Goal: Information Seeking & Learning: Check status

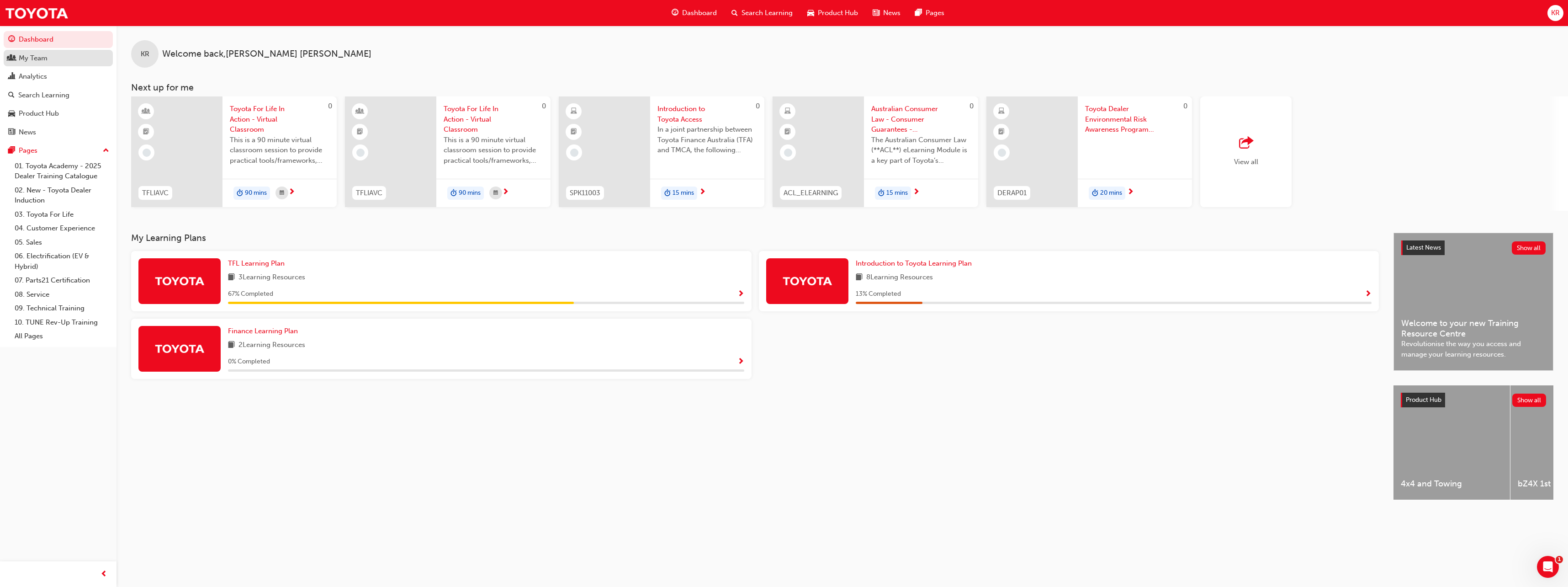
click at [33, 58] on div "My Team" at bounding box center [33, 58] width 29 height 10
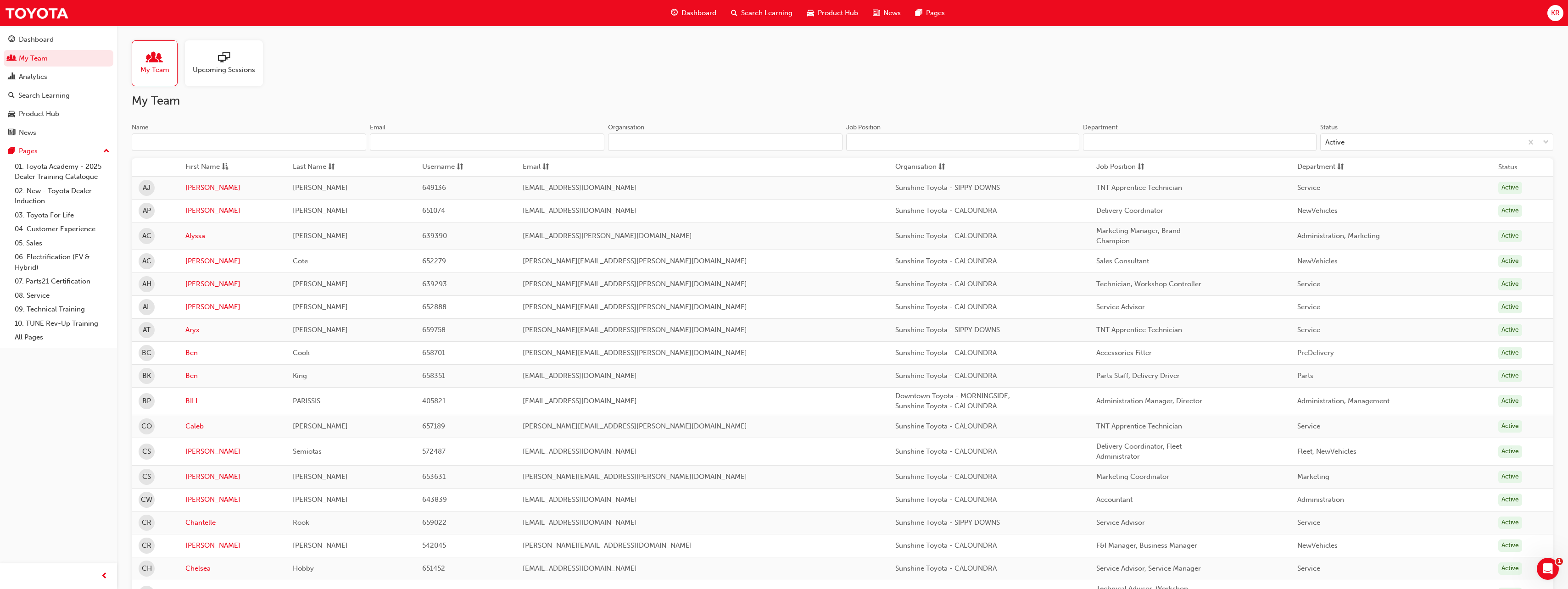
click at [209, 67] on span "Upcoming Sessions" at bounding box center [224, 70] width 62 height 10
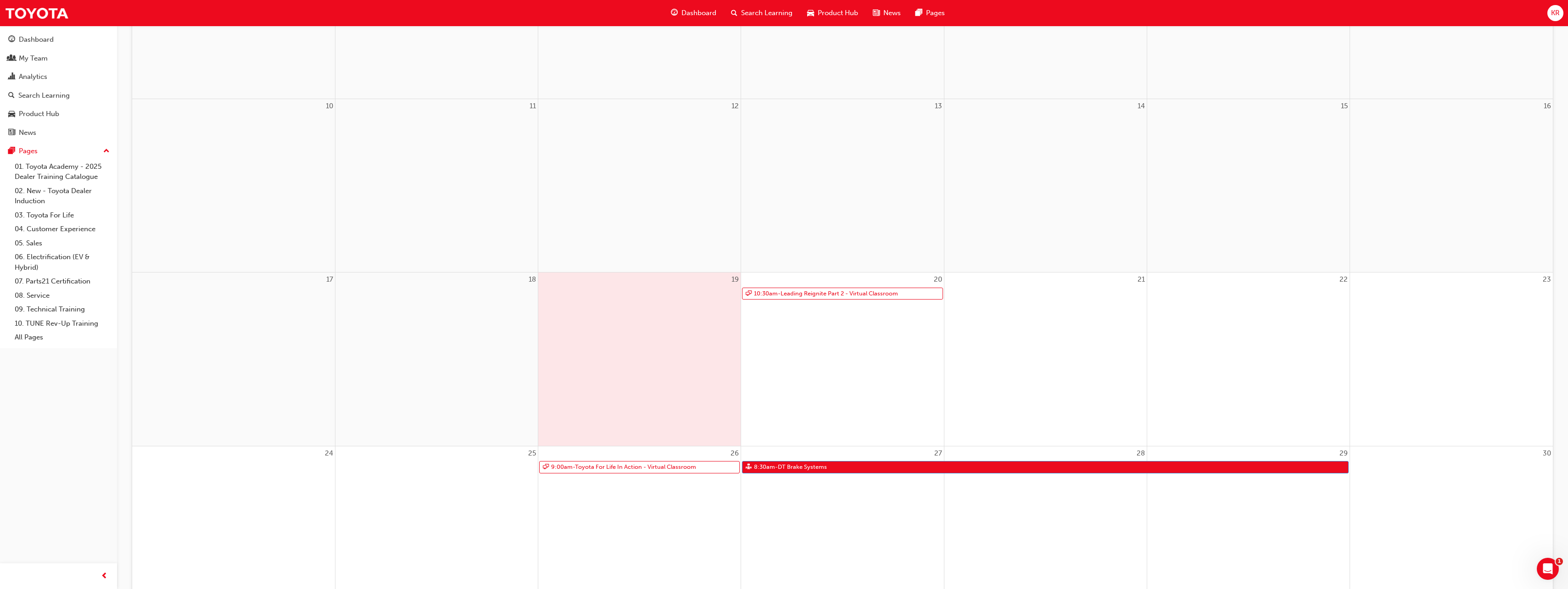
scroll to position [413, 0]
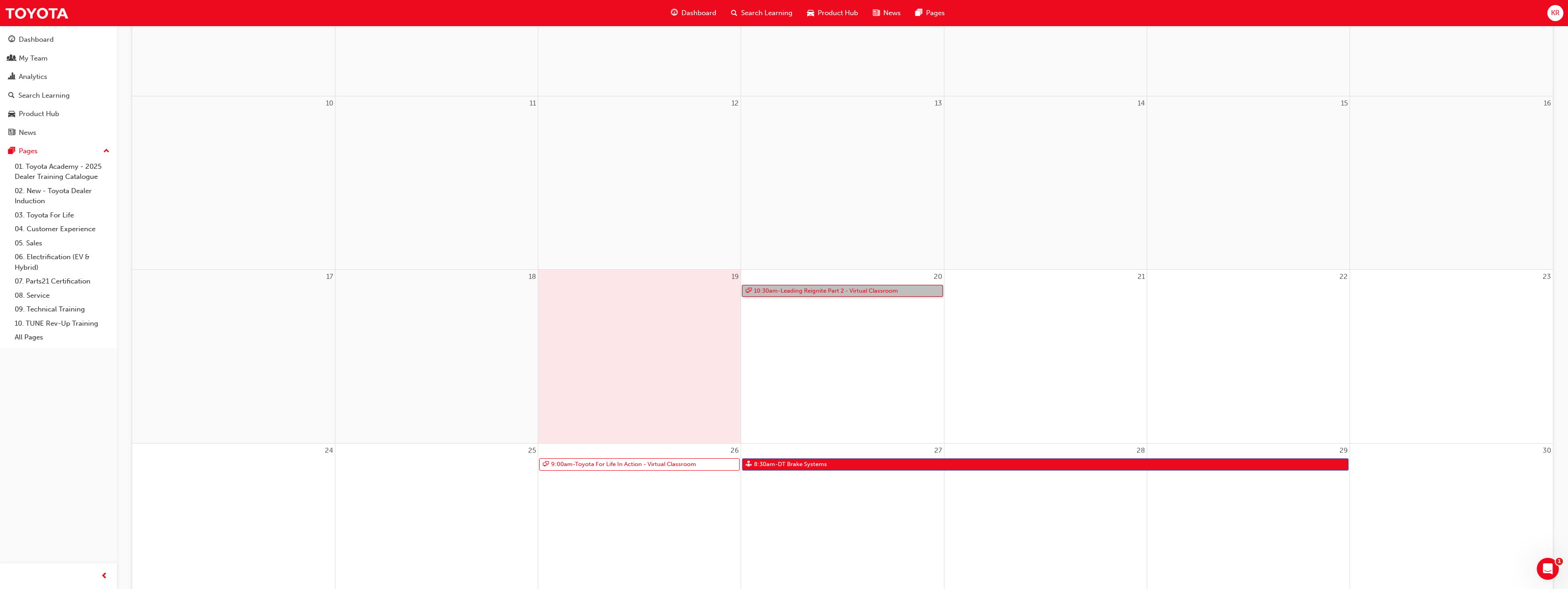
click at [832, 290] on link "10:30am - Leading Reignite Part 2 - Virtual Classroom" at bounding box center [842, 291] width 201 height 12
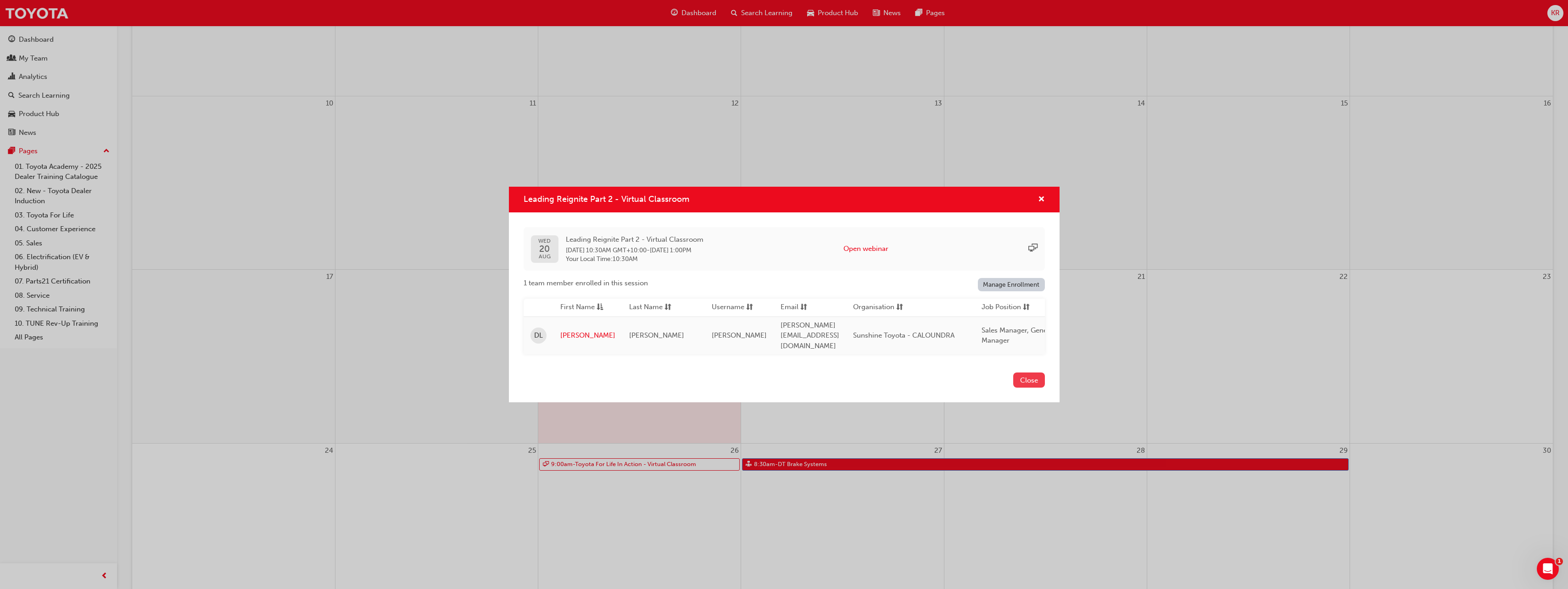
click at [1032, 381] on button "Close" at bounding box center [1029, 379] width 32 height 15
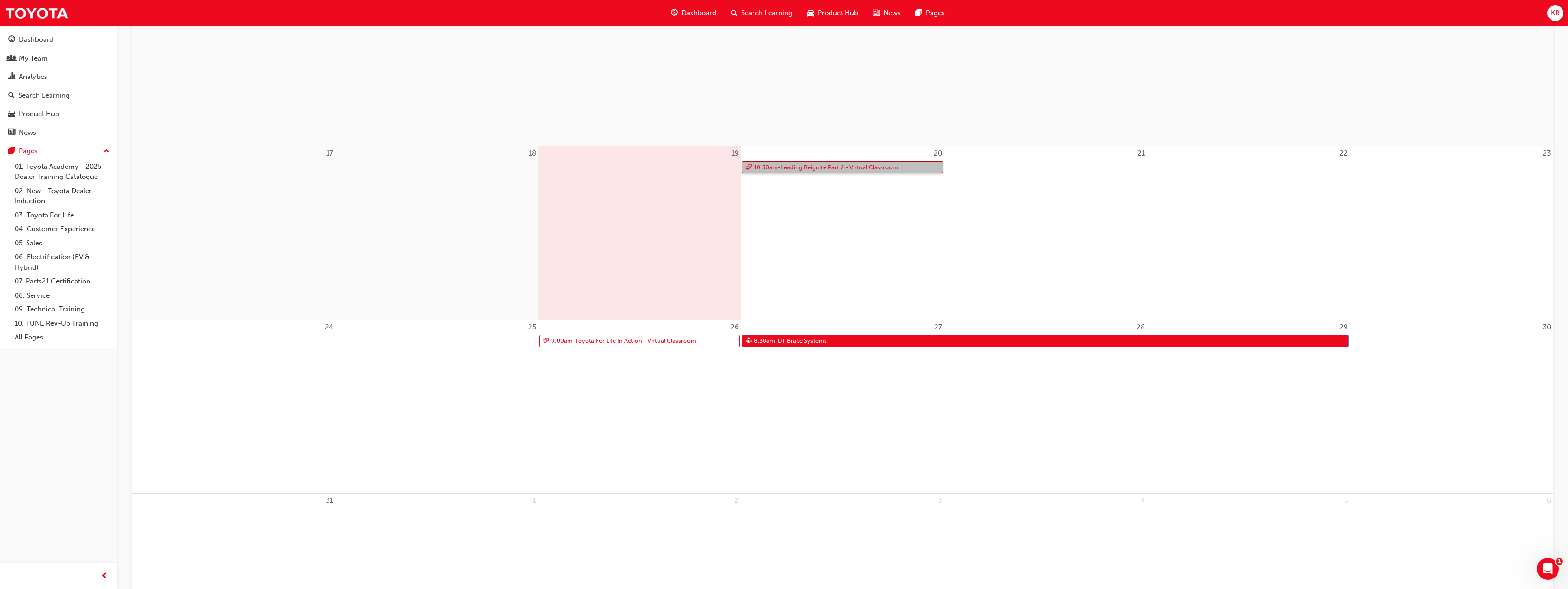
scroll to position [539, 0]
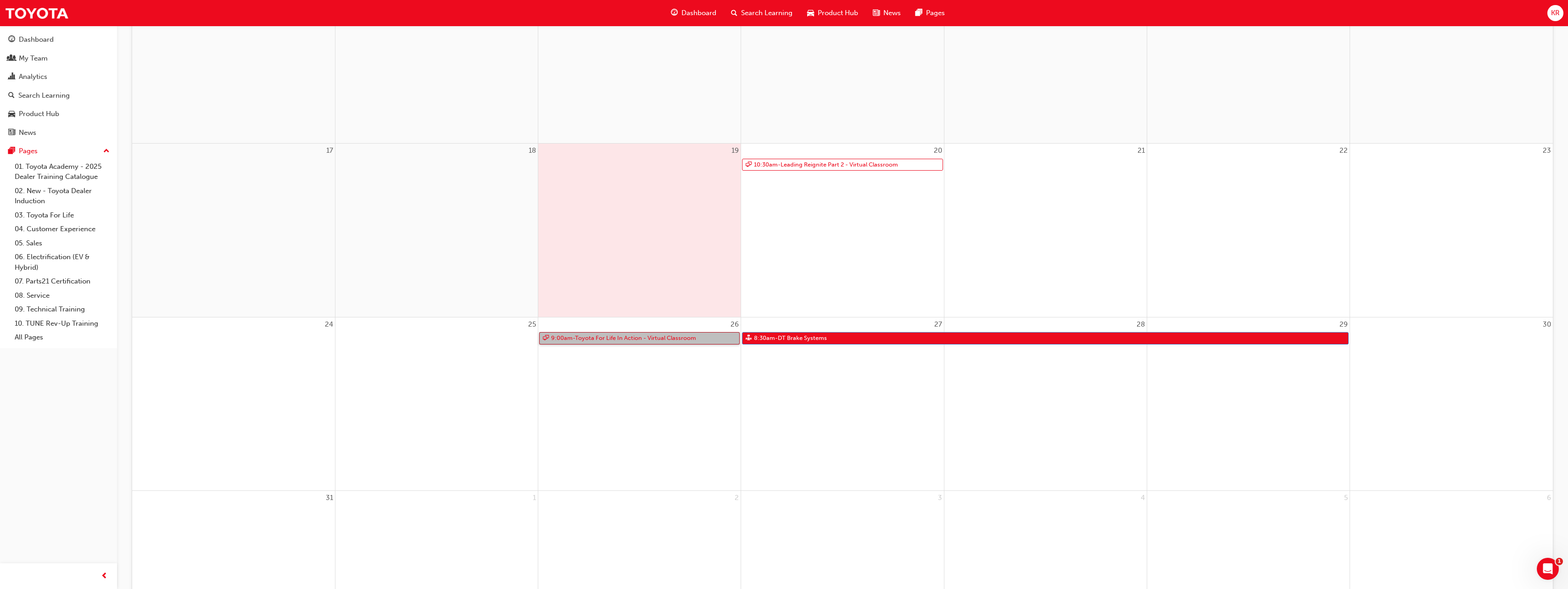
click at [636, 339] on link "9:00am - Toyota For Life In Action - Virtual Classroom" at bounding box center [639, 338] width 201 height 12
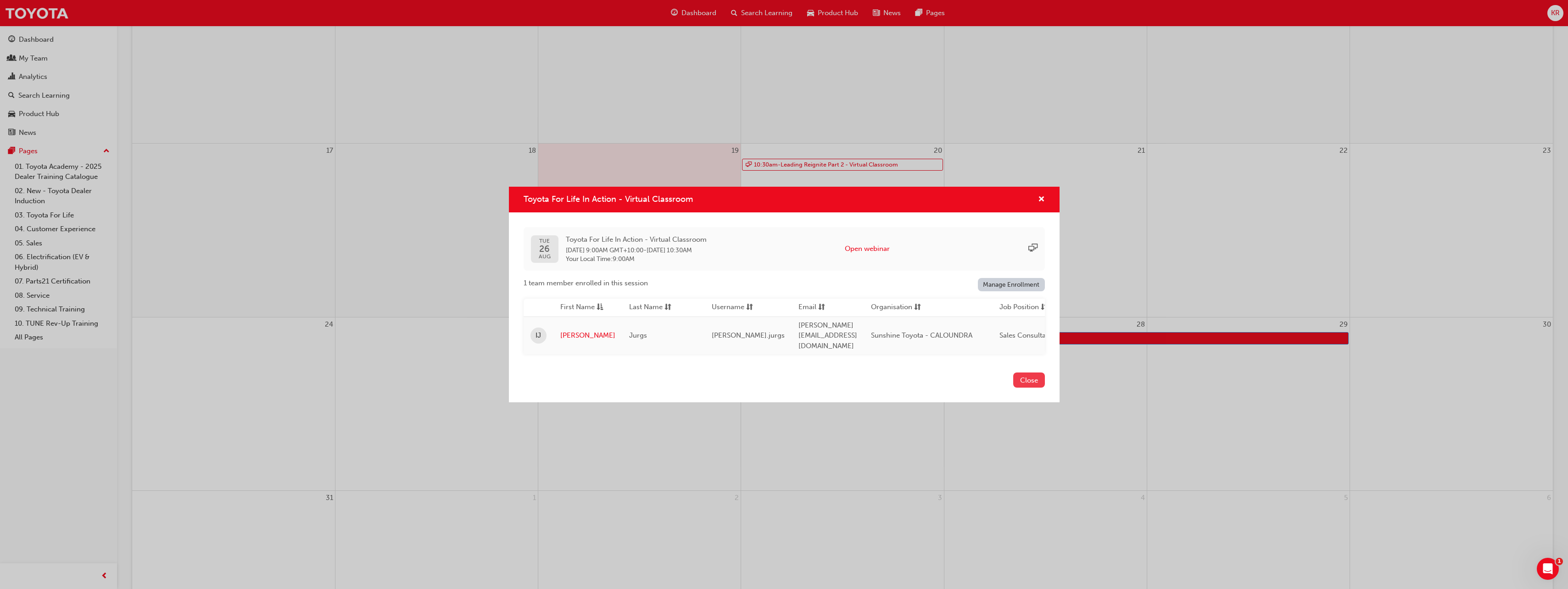
click at [1032, 378] on button "Close" at bounding box center [1029, 379] width 32 height 15
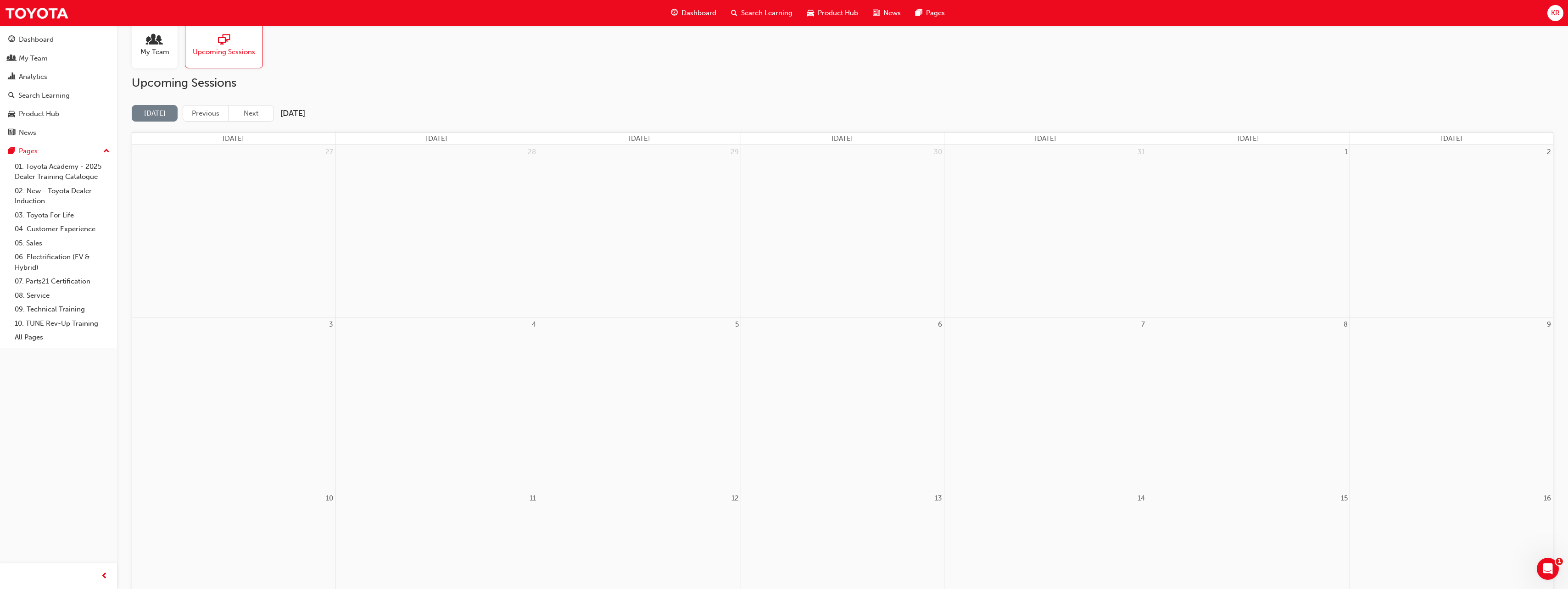
scroll to position [0, 0]
click at [255, 133] on button "Next" at bounding box center [251, 131] width 46 height 17
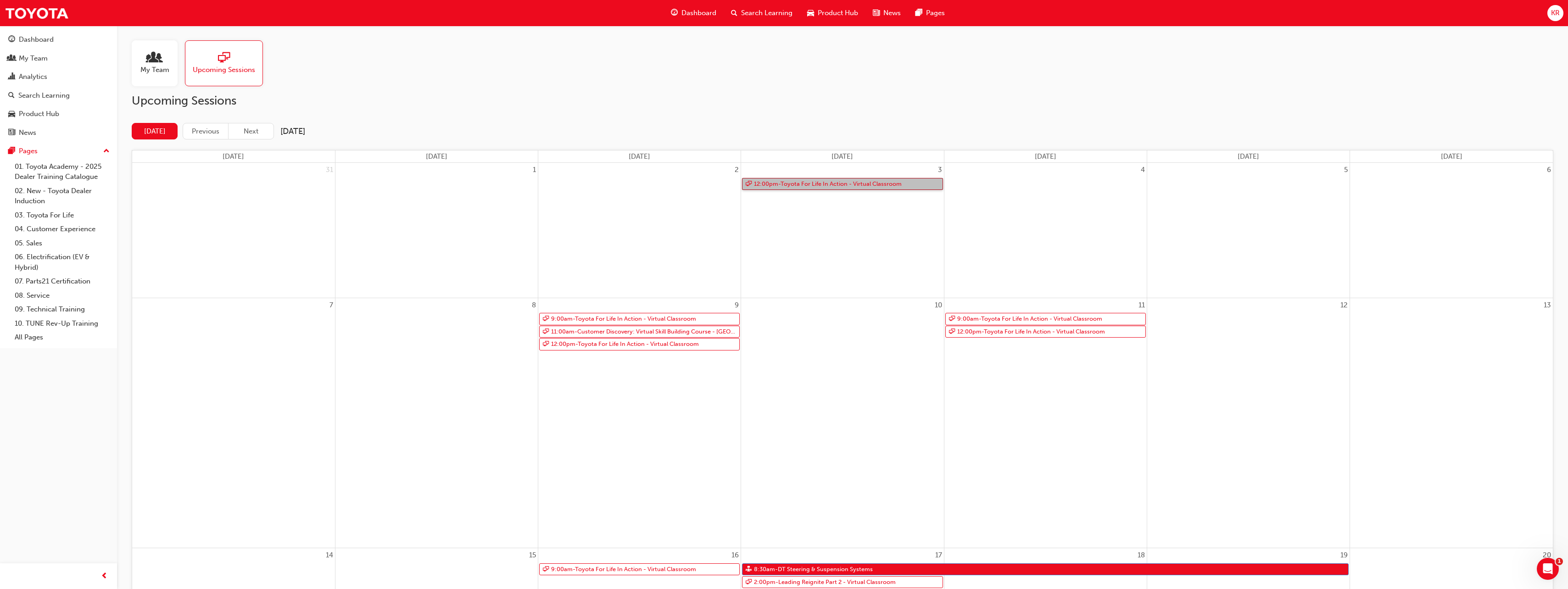
click at [825, 184] on link "12:00pm - Toyota For Life In Action - Virtual Classroom" at bounding box center [842, 184] width 201 height 12
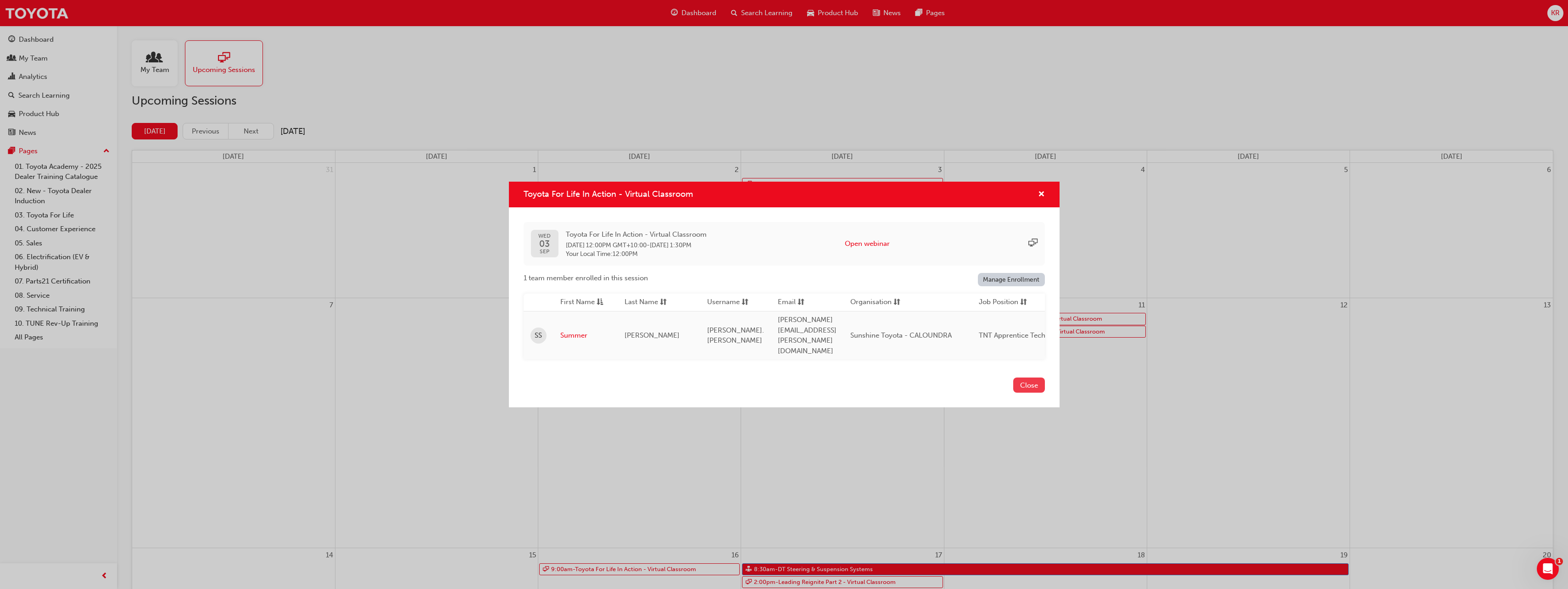
click at [1026, 378] on button "Close" at bounding box center [1029, 385] width 32 height 15
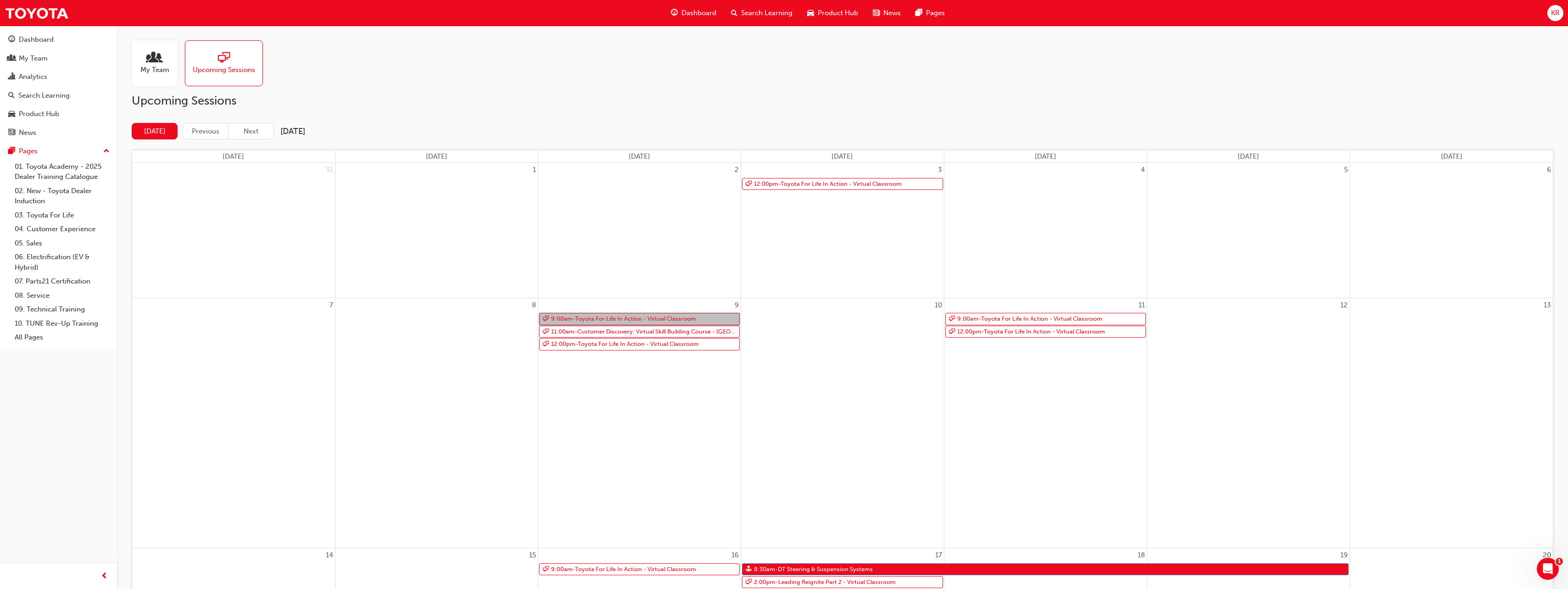
click at [624, 318] on link "9:00am - Toyota For Life In Action - Virtual Classroom" at bounding box center [639, 319] width 201 height 12
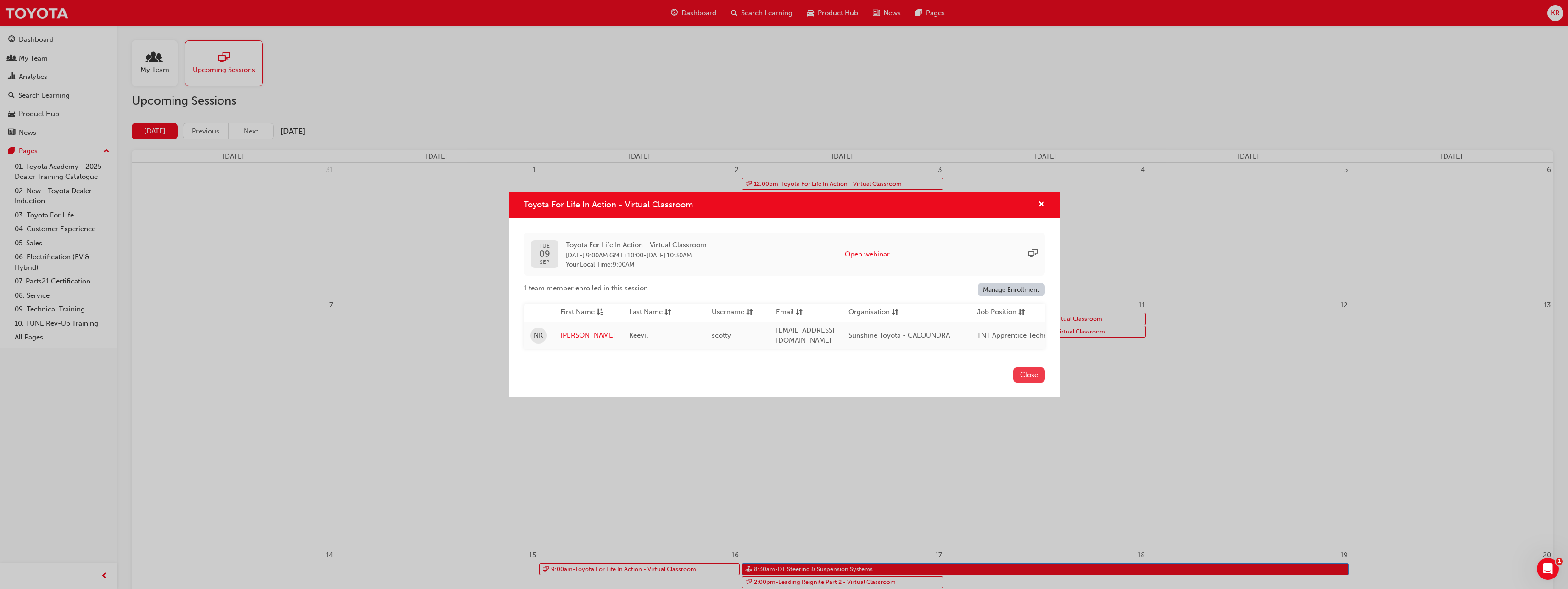
click at [1028, 375] on button "Close" at bounding box center [1029, 375] width 32 height 15
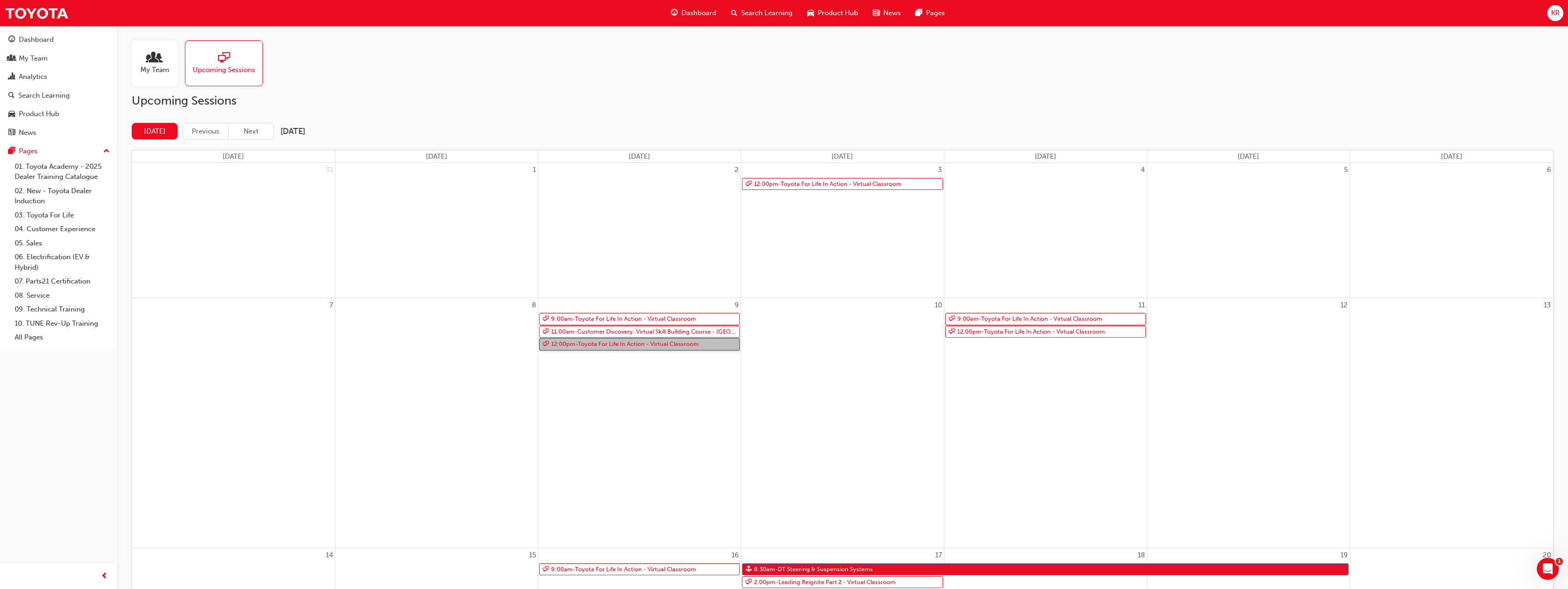
click at [636, 343] on link "12:00pm - Toyota For Life In Action - Virtual Classroom" at bounding box center [639, 344] width 201 height 12
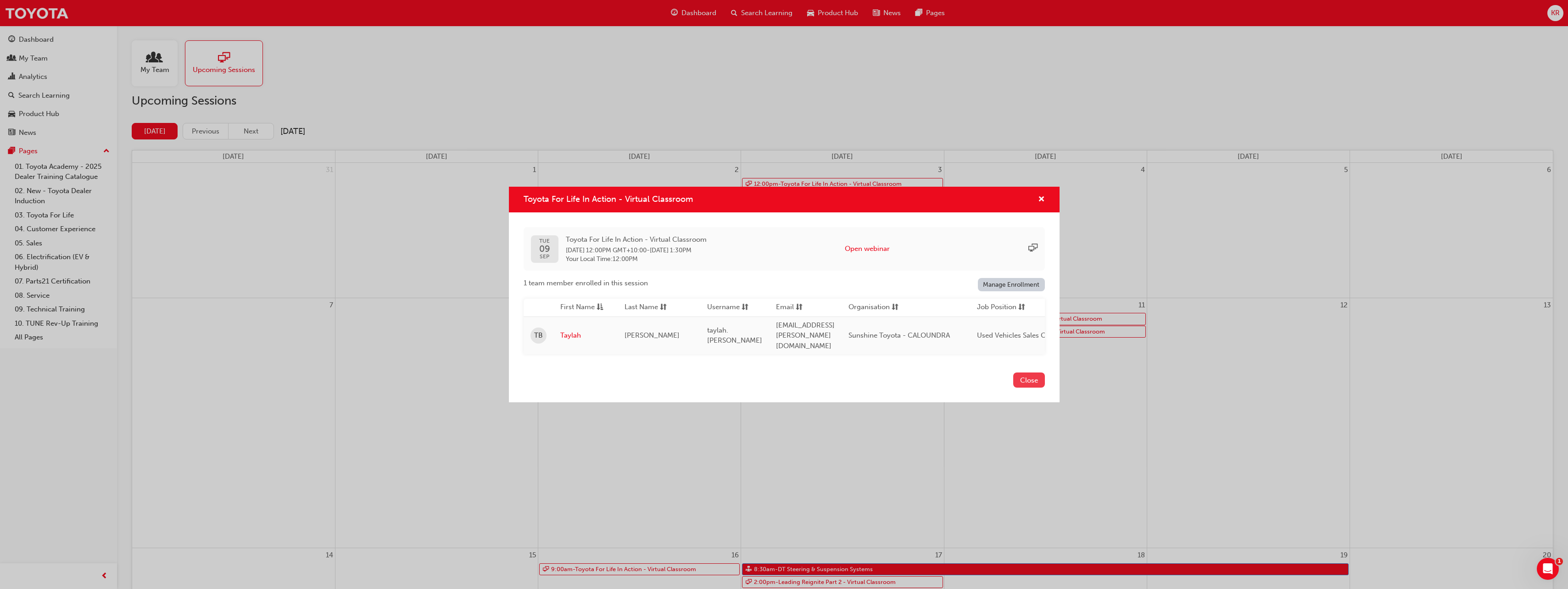
click at [1034, 376] on button "Close" at bounding box center [1029, 379] width 32 height 15
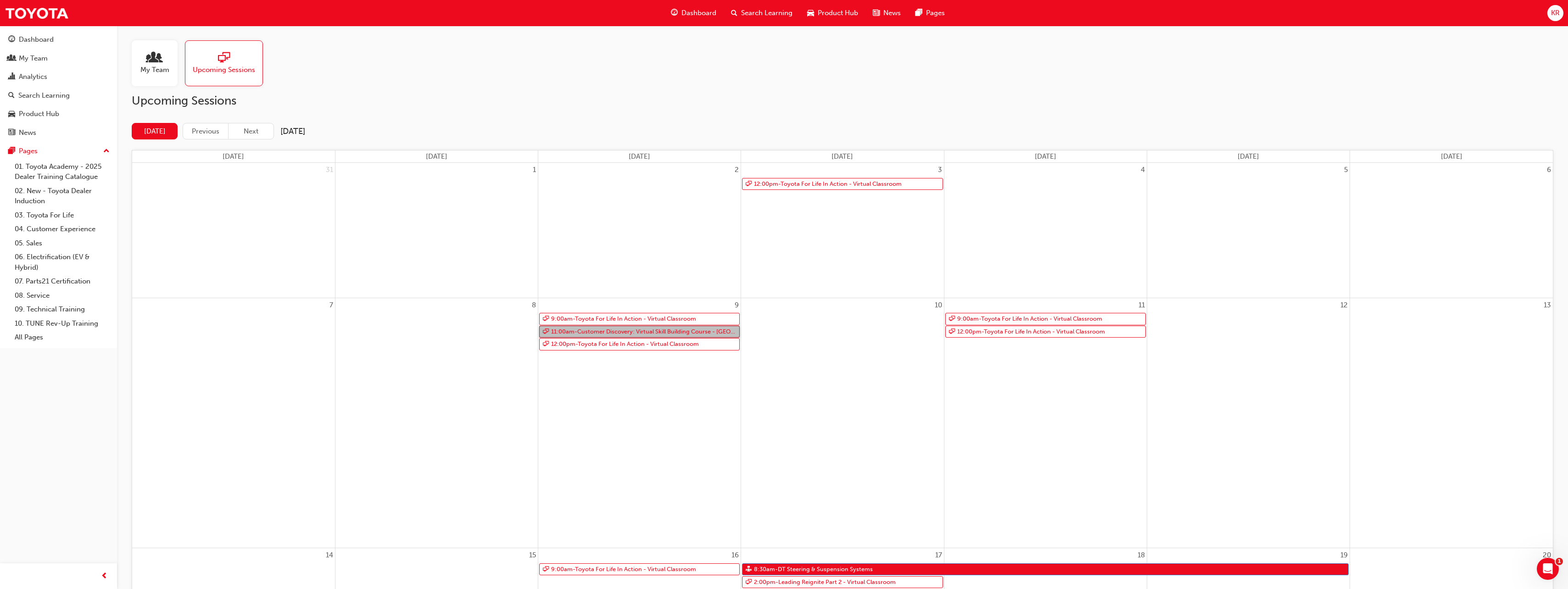
click at [688, 333] on link "11:00am - Customer Discovery: Virtual Skill Building Course - [GEOGRAPHIC_DATA]…" at bounding box center [639, 332] width 201 height 12
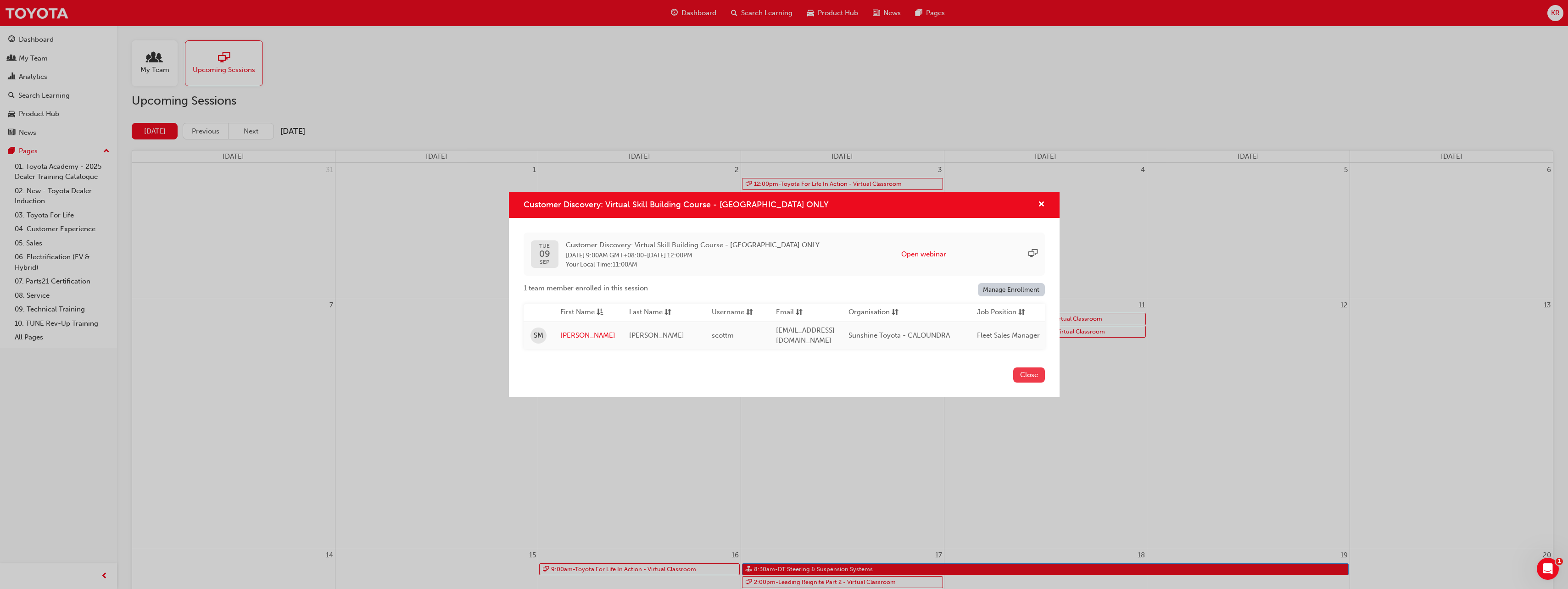
click at [1025, 376] on button "Close" at bounding box center [1029, 375] width 32 height 15
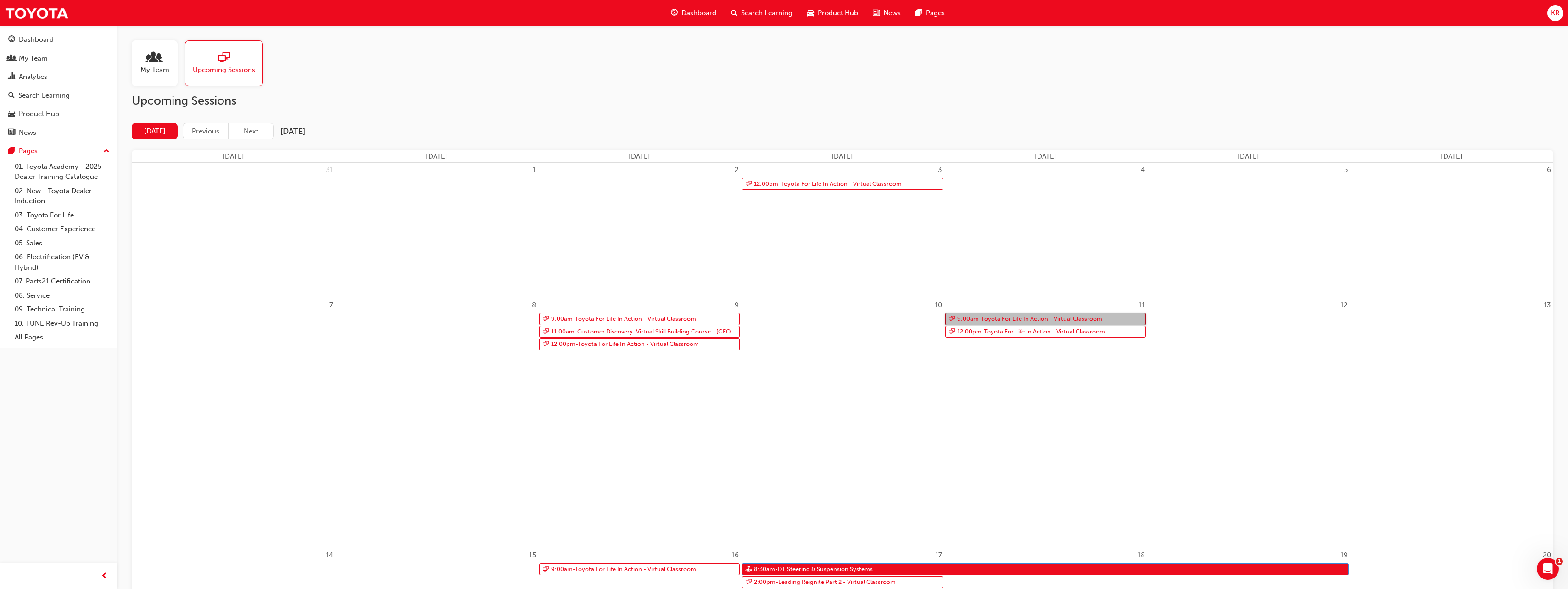
click at [1004, 317] on link "9:00am - Toyota For Life In Action - Virtual Classroom" at bounding box center [1045, 319] width 201 height 12
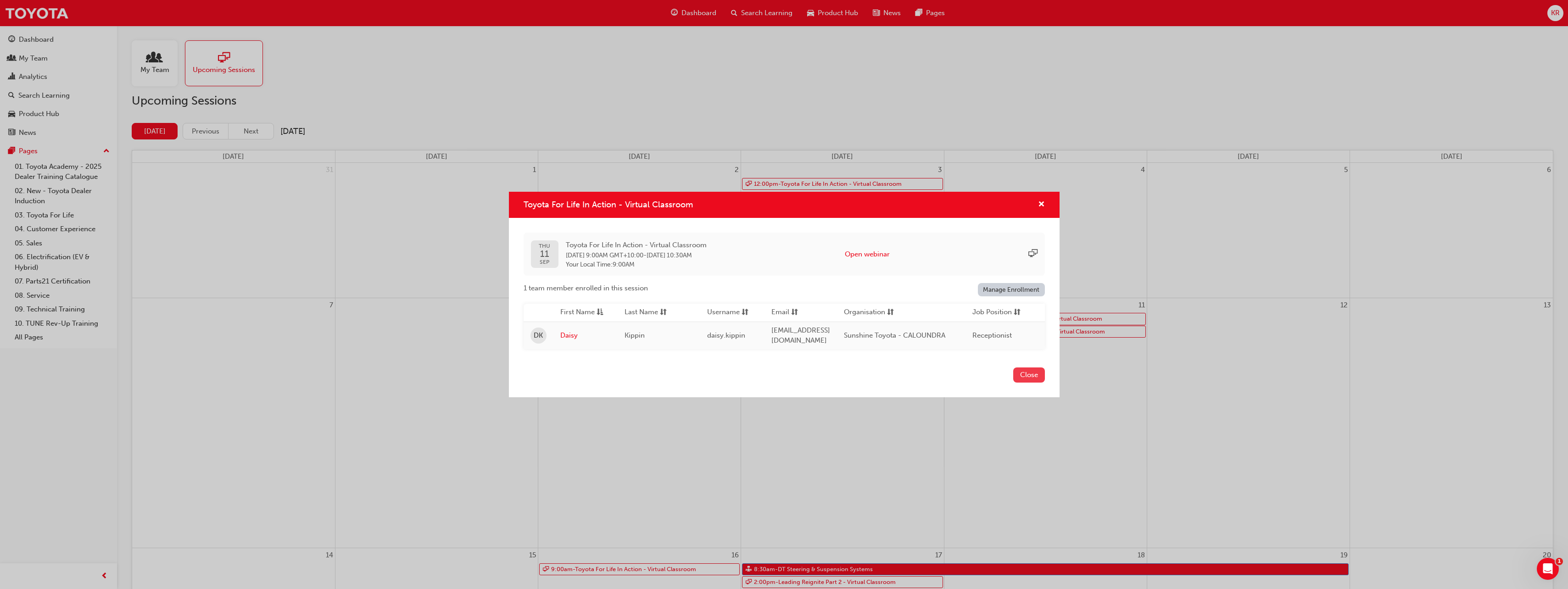
click at [1025, 379] on button "Close" at bounding box center [1029, 375] width 32 height 15
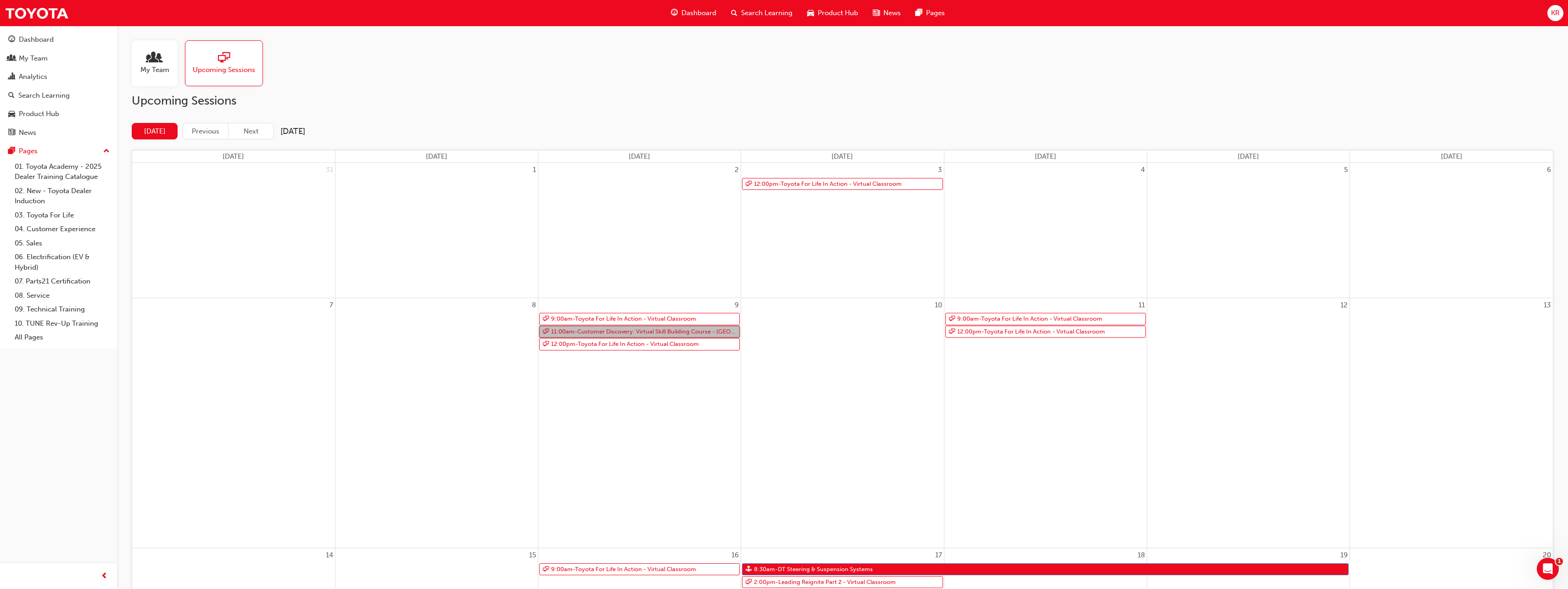
click at [702, 332] on link "11:00am - Customer Discovery: Virtual Skill Building Course - [GEOGRAPHIC_DATA]…" at bounding box center [639, 332] width 201 height 12
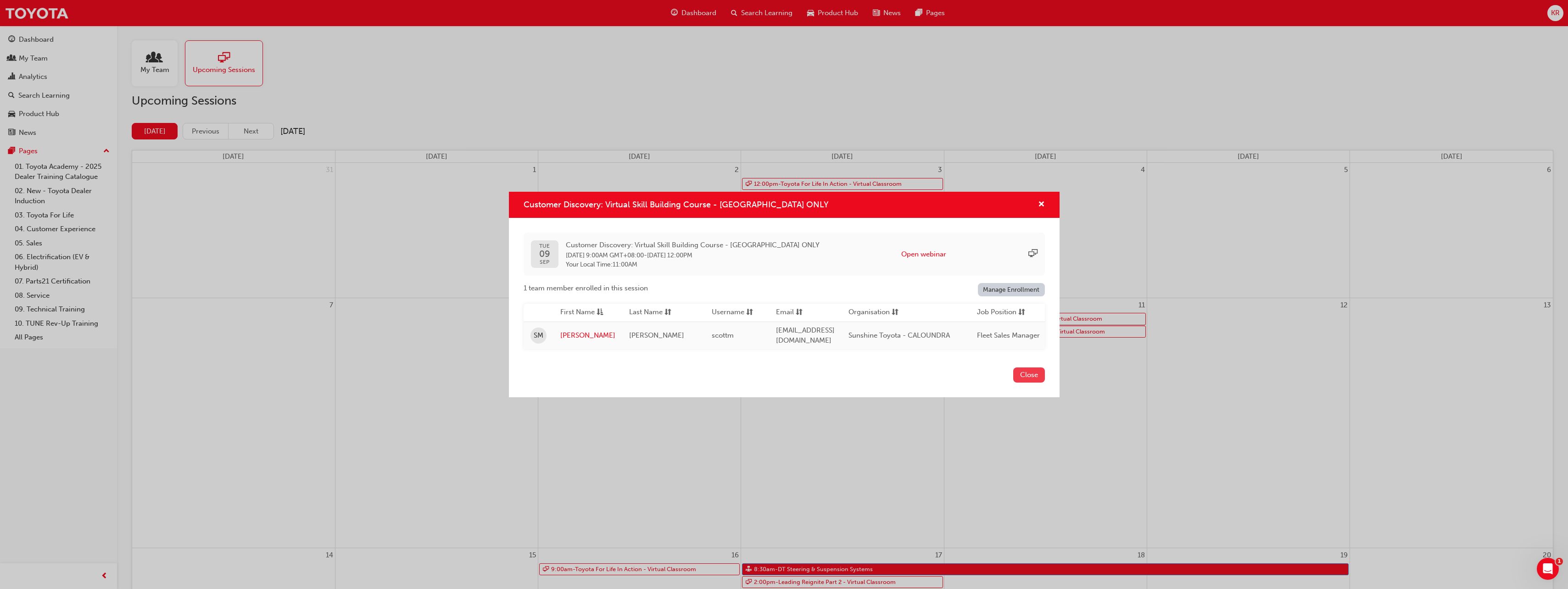
click at [1026, 375] on button "Close" at bounding box center [1029, 375] width 32 height 15
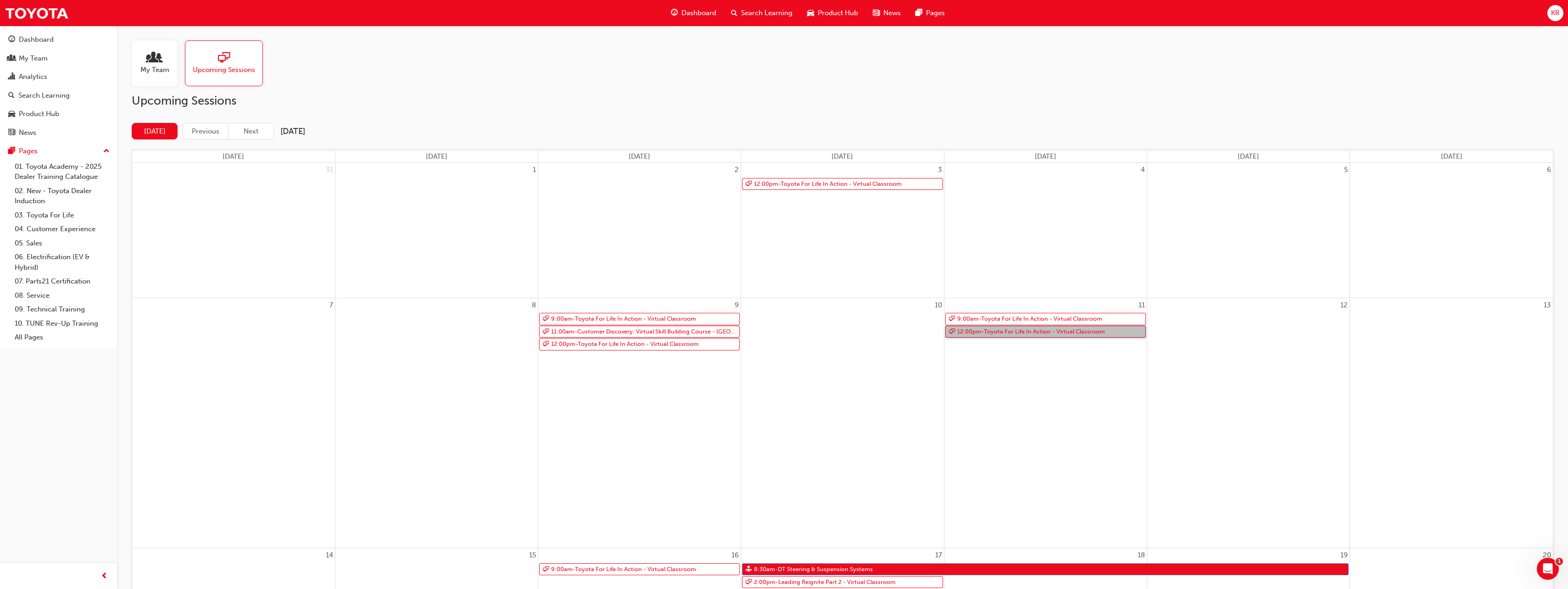
click at [1023, 331] on link "12:00pm - Toyota For Life In Action - Virtual Classroom" at bounding box center [1045, 332] width 201 height 12
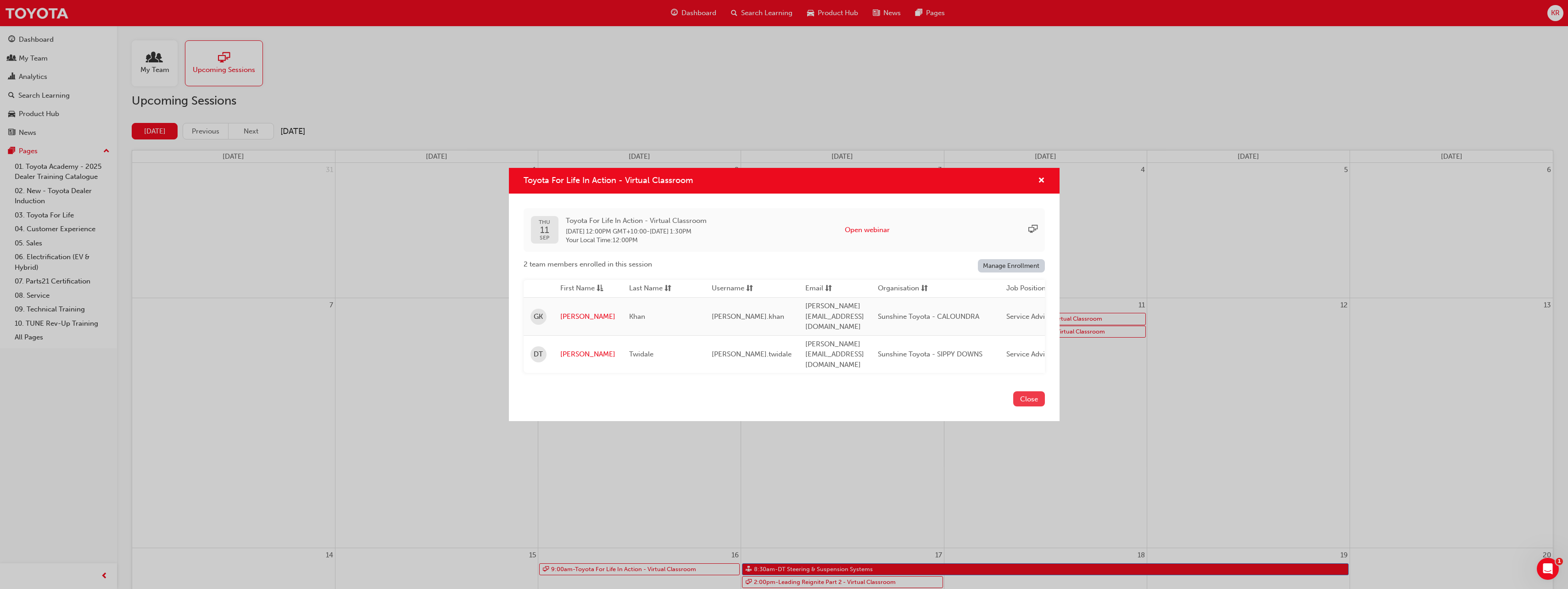
click at [1028, 391] on button "Close" at bounding box center [1029, 398] width 32 height 15
